Goal: Transaction & Acquisition: Purchase product/service

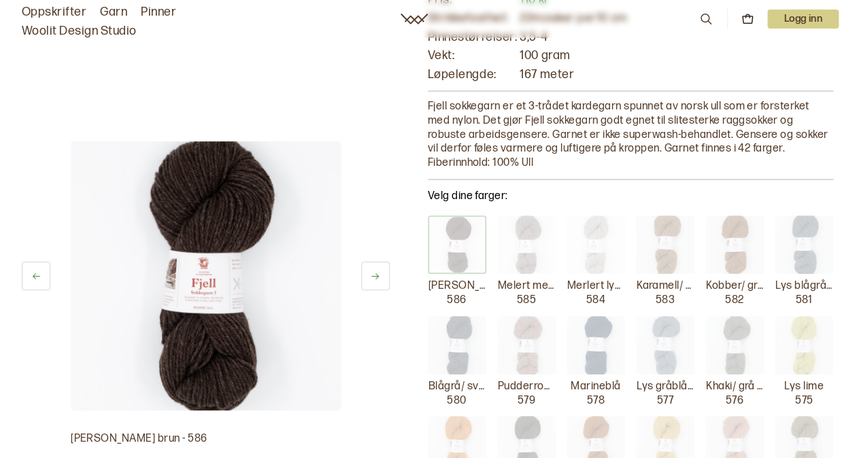
scroll to position [130, 0]
click at [670, 250] on img at bounding box center [665, 244] width 58 height 58
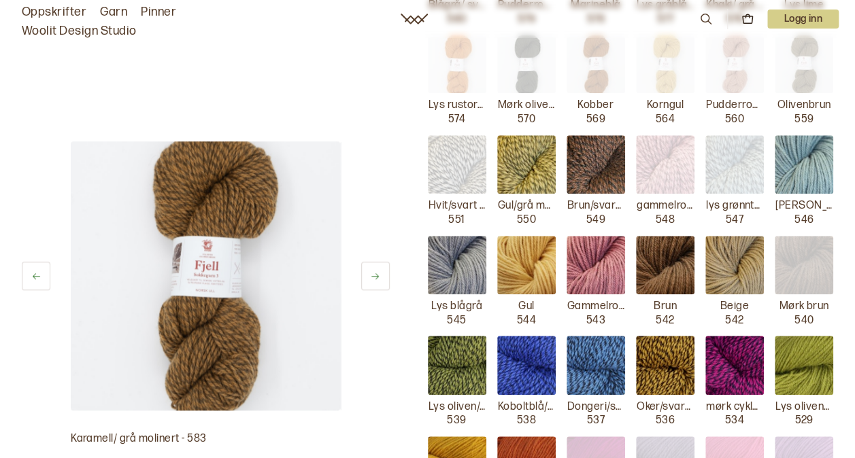
scroll to position [511, 0]
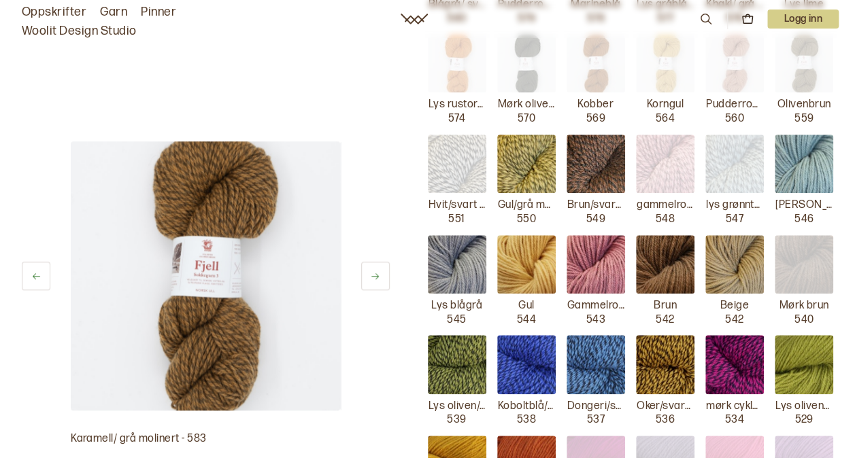
click at [456, 279] on img at bounding box center [457, 264] width 58 height 58
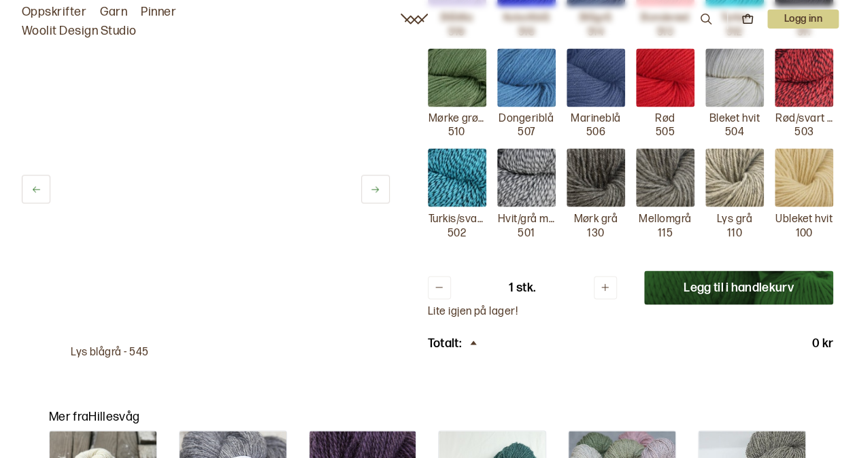
scroll to position [1101, 0]
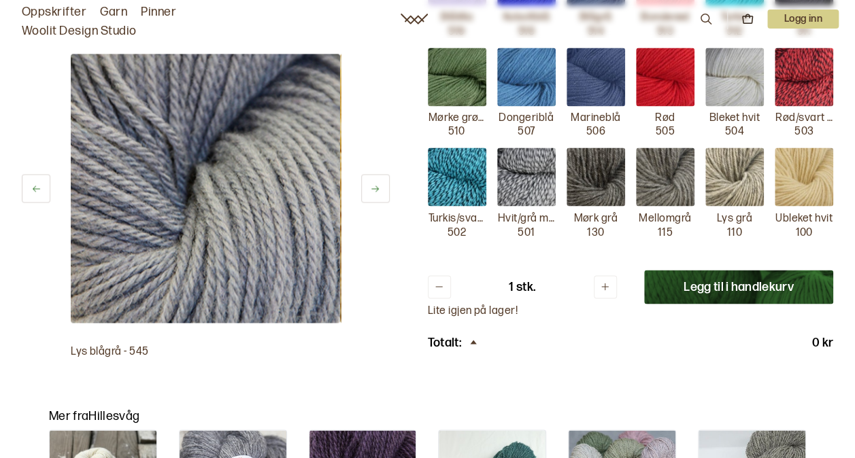
click at [707, 284] on button "Legg til i handlekurv" at bounding box center [738, 287] width 189 height 34
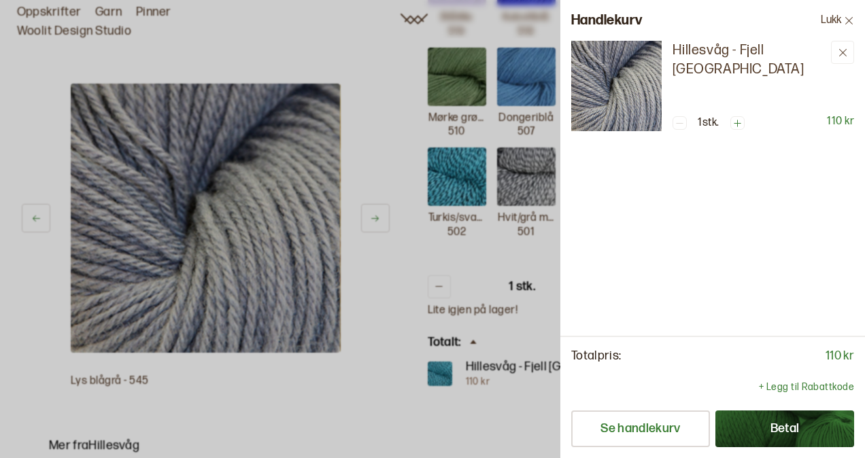
click at [474, 261] on div at bounding box center [432, 229] width 865 height 458
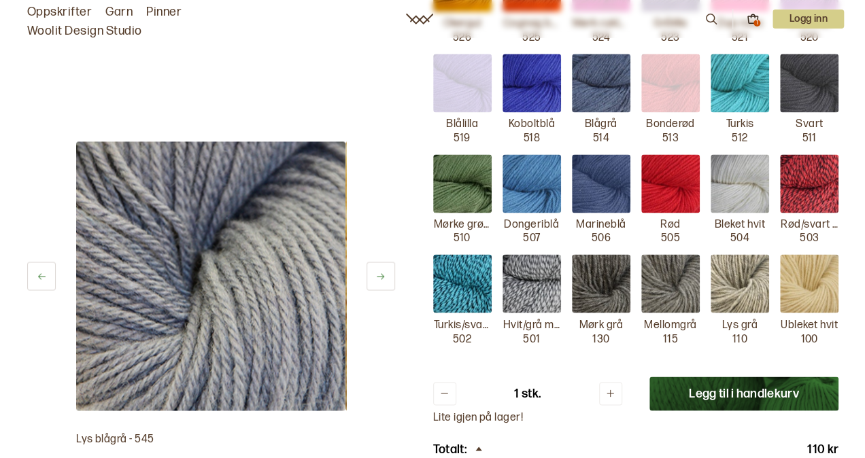
scroll to position [993, 0]
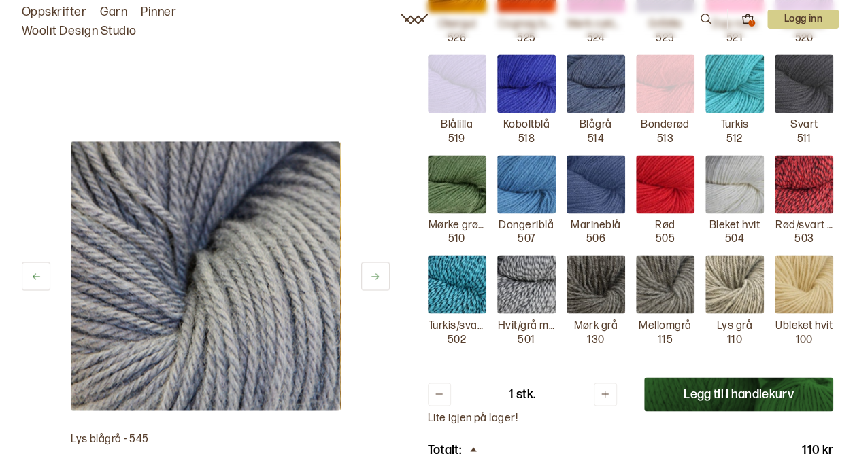
click at [648, 283] on img at bounding box center [665, 284] width 58 height 58
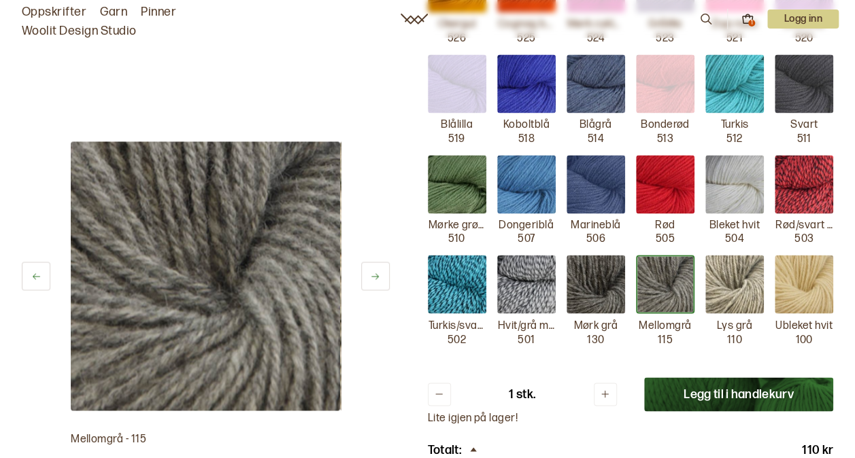
click at [672, 277] on img at bounding box center [665, 284] width 58 height 58
click at [698, 390] on button "Legg til i handlekurv" at bounding box center [738, 394] width 189 height 34
